Goal: Find specific page/section: Find specific page/section

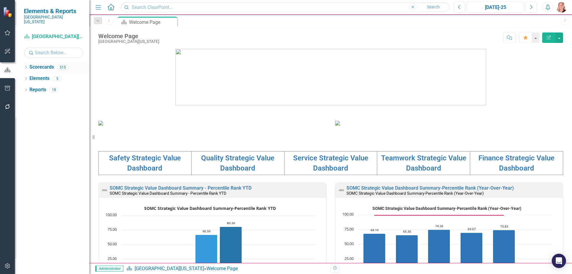
click at [25, 66] on icon "Dropdown" at bounding box center [26, 67] width 4 height 3
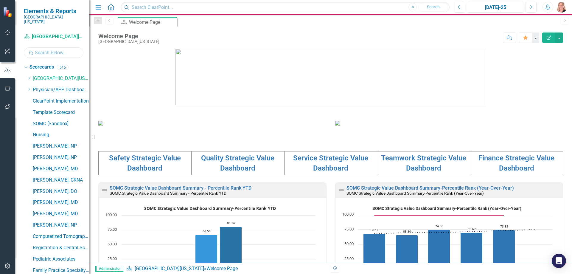
click at [49, 49] on input "text" at bounding box center [54, 52] width 60 height 10
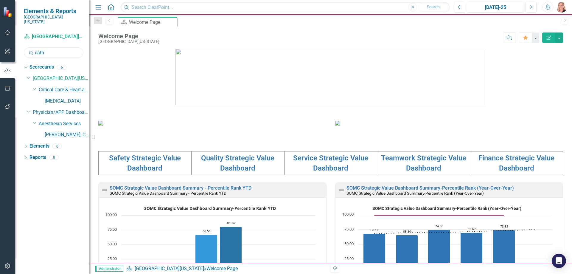
click at [68, 48] on input "cath" at bounding box center [54, 52] width 60 height 10
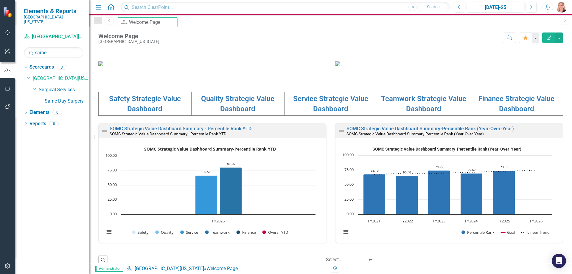
scroll to position [60, 0]
click at [316, 113] on link "Service Strategic Value Dashboard" at bounding box center [330, 103] width 75 height 18
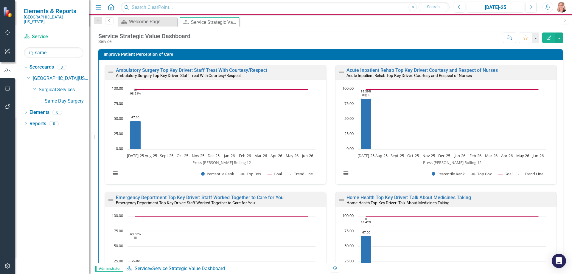
click at [545, 37] on button "Edit Report" at bounding box center [548, 37] width 13 height 10
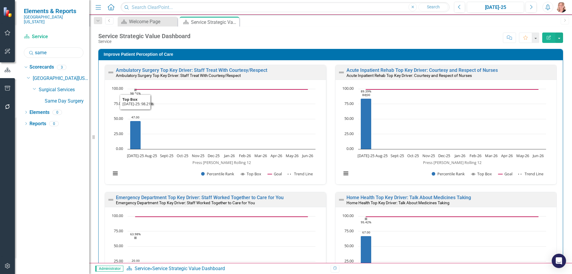
click at [66, 48] on input "same" at bounding box center [54, 52] width 60 height 10
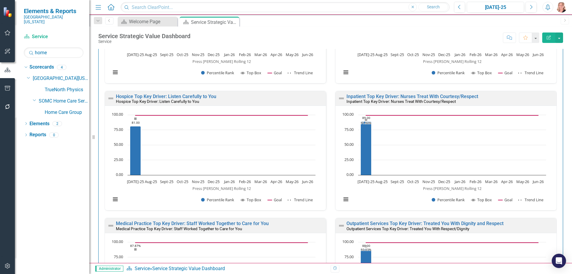
scroll to position [238, 0]
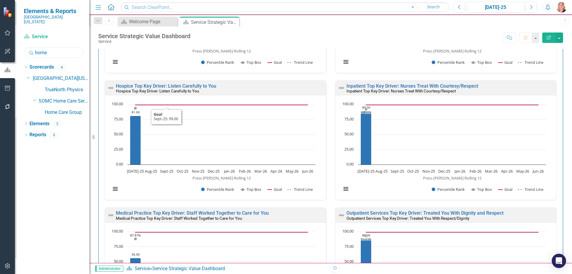
click at [61, 47] on input "home" at bounding box center [54, 52] width 60 height 10
click at [58, 49] on input "home" at bounding box center [54, 52] width 60 height 10
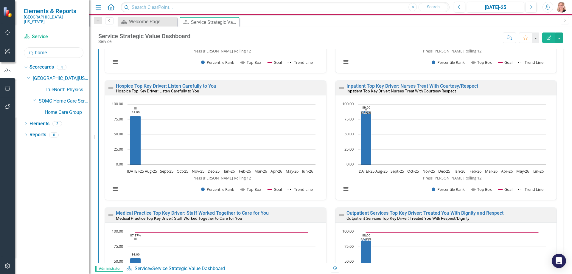
click at [57, 48] on input "home" at bounding box center [54, 52] width 60 height 10
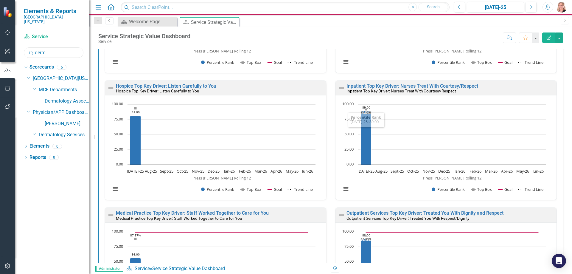
click at [46, 47] on input "derm" at bounding box center [54, 52] width 60 height 10
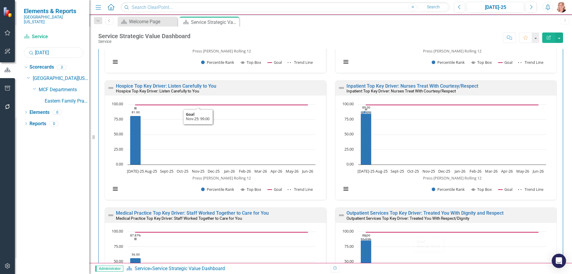
click at [58, 50] on input "[DATE]" at bounding box center [54, 52] width 60 height 10
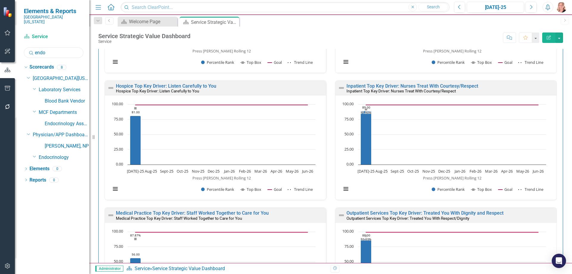
click at [55, 48] on input "endo" at bounding box center [54, 52] width 60 height 10
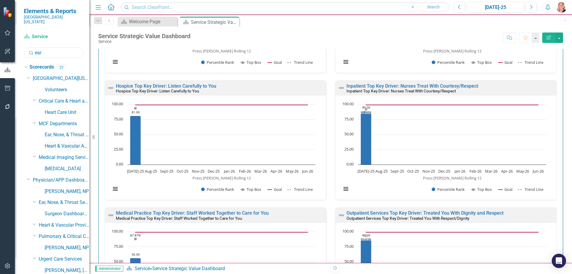
drag, startPoint x: 90, startPoint y: 141, endPoint x: 94, endPoint y: 143, distance: 5.1
click at [94, 143] on div "Resize" at bounding box center [91, 137] width 5 height 274
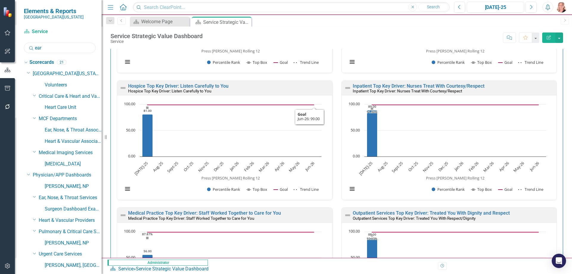
click at [74, 49] on input "ear" at bounding box center [60, 48] width 72 height 10
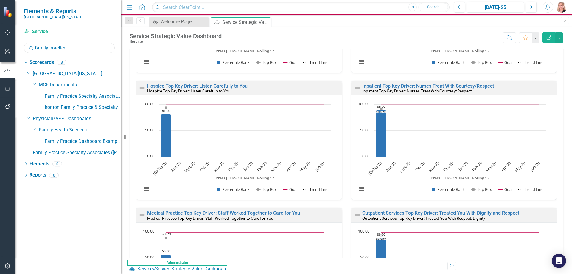
drag, startPoint x: 104, startPoint y: 136, endPoint x: 121, endPoint y: 138, distance: 16.8
click at [121, 138] on div "Resize" at bounding box center [123, 137] width 5 height 274
type input "family practice"
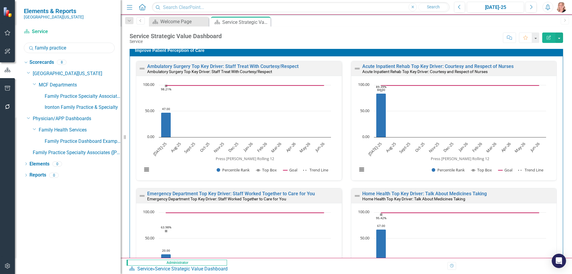
scroll to position [0, 0]
